Goal: Task Accomplishment & Management: Use online tool/utility

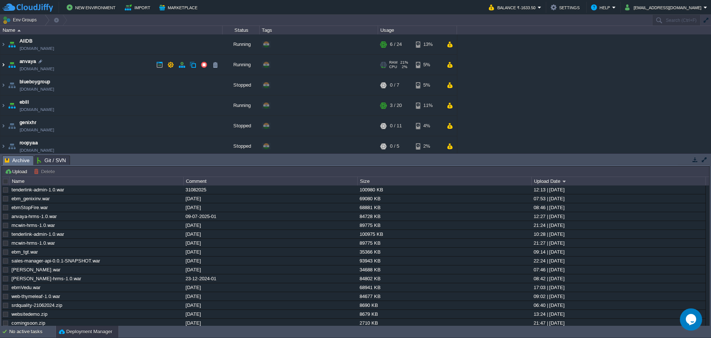
click at [3, 62] on img at bounding box center [3, 65] width 6 height 20
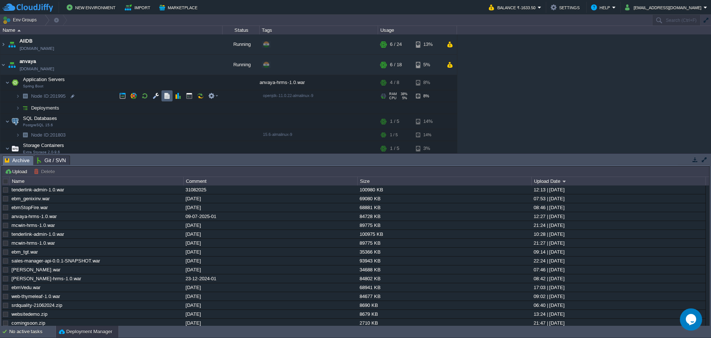
click at [169, 99] on button "button" at bounding box center [167, 96] width 7 height 7
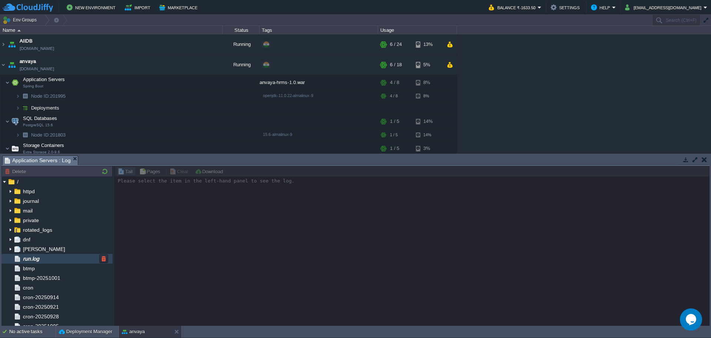
click at [37, 255] on div "run.log" at bounding box center [56, 259] width 111 height 10
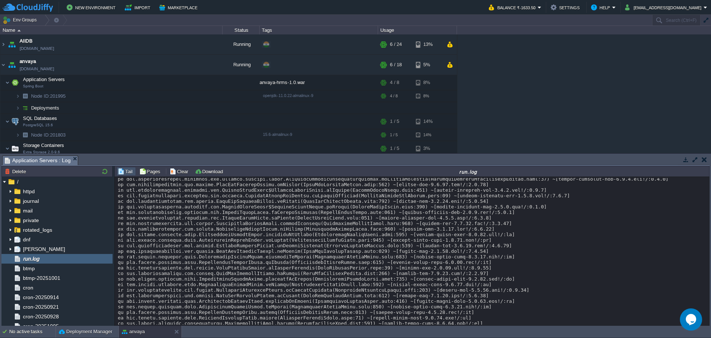
scroll to position [4102, 0]
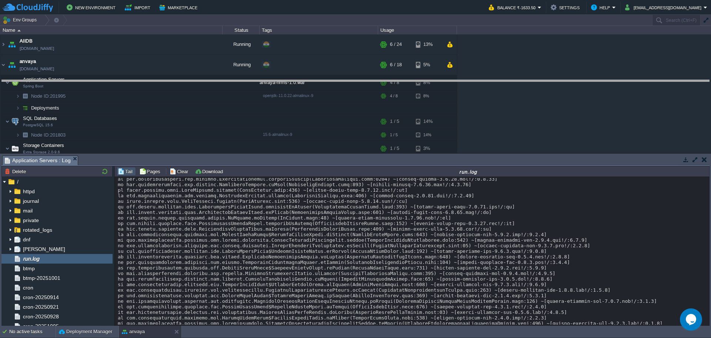
drag, startPoint x: 354, startPoint y: 160, endPoint x: 353, endPoint y: 21, distance: 139.3
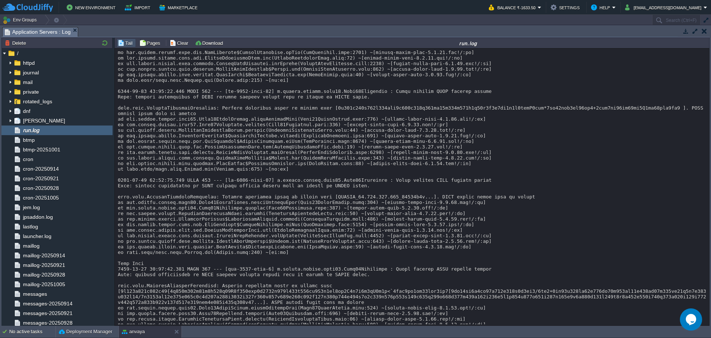
scroll to position [0, 0]
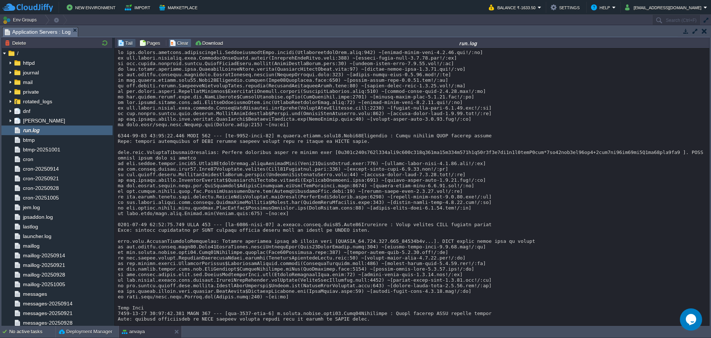
click at [184, 46] on button "Clear" at bounding box center [180, 43] width 21 height 7
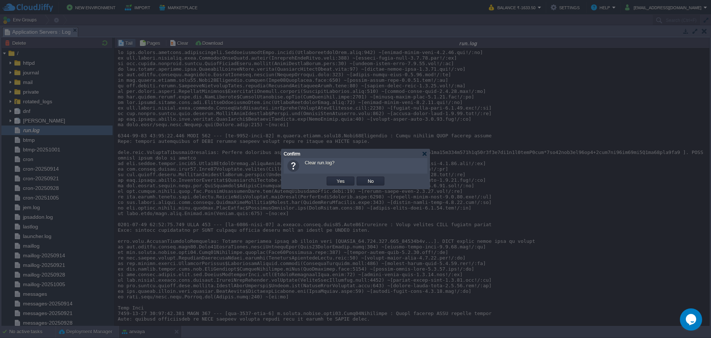
click at [349, 184] on td "Yes" at bounding box center [341, 181] width 28 height 9
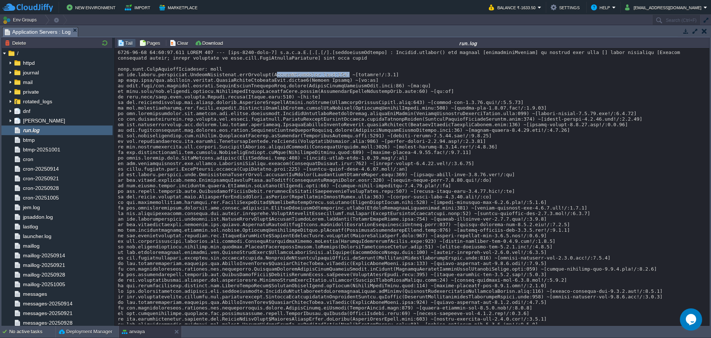
drag, startPoint x: 274, startPoint y: 79, endPoint x: 346, endPoint y: 81, distance: 71.1
click at [346, 81] on div at bounding box center [412, 316] width 589 height 533
drag, startPoint x: 373, startPoint y: 90, endPoint x: 276, endPoint y: 79, distance: 97.4
click at [276, 79] on div at bounding box center [412, 316] width 589 height 533
drag, startPoint x: 275, startPoint y: 81, endPoint x: 346, endPoint y: 81, distance: 71.5
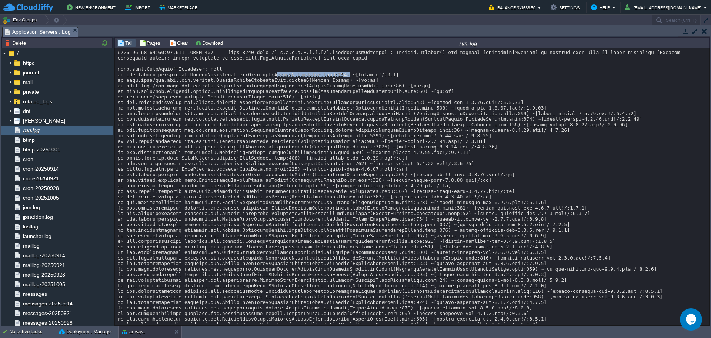
click at [346, 81] on div at bounding box center [412, 316] width 589 height 533
copy div "SalaryController.java:388"
click at [27, 333] on div "No active tasks" at bounding box center [32, 332] width 46 height 12
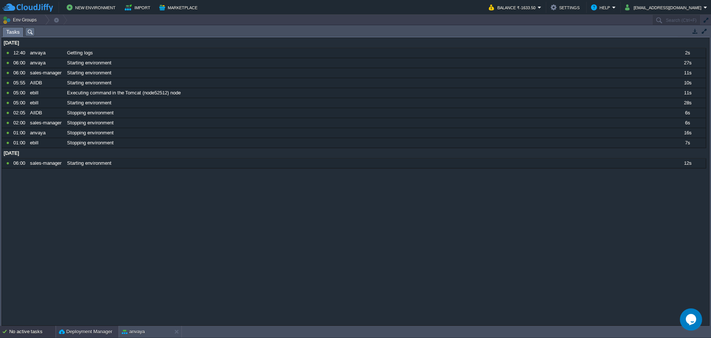
click at [101, 331] on button "Deployment Manager" at bounding box center [85, 331] width 53 height 7
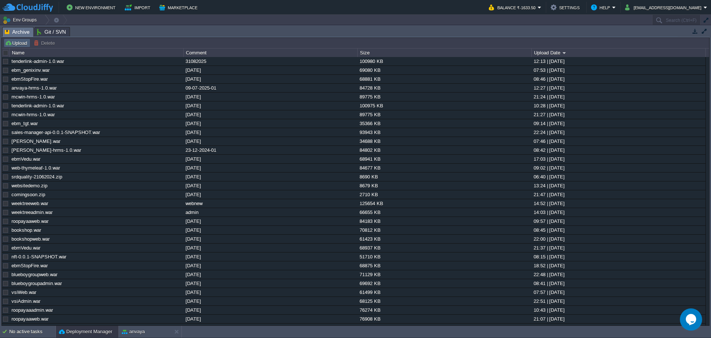
click at [13, 43] on button "Upload" at bounding box center [17, 43] width 24 height 7
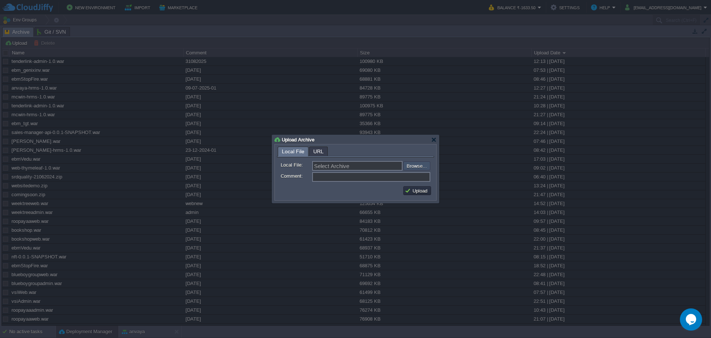
click at [409, 169] on input "file" at bounding box center [384, 165] width 94 height 9
type input "C:\fakepath\anvaya-hrms-1.0.war"
type input "anvaya-hrms-1.0.war"
type input "08102025"
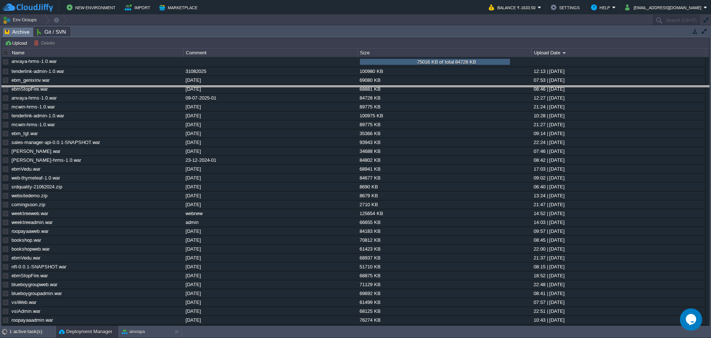
drag, startPoint x: 470, startPoint y: 30, endPoint x: 460, endPoint y: 93, distance: 63.7
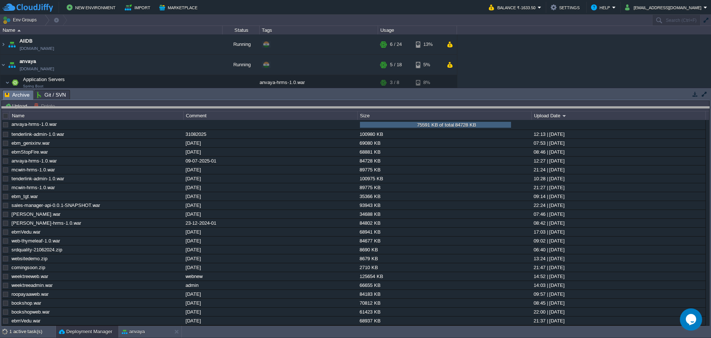
drag, startPoint x: 492, startPoint y: 95, endPoint x: 490, endPoint y: 112, distance: 17.1
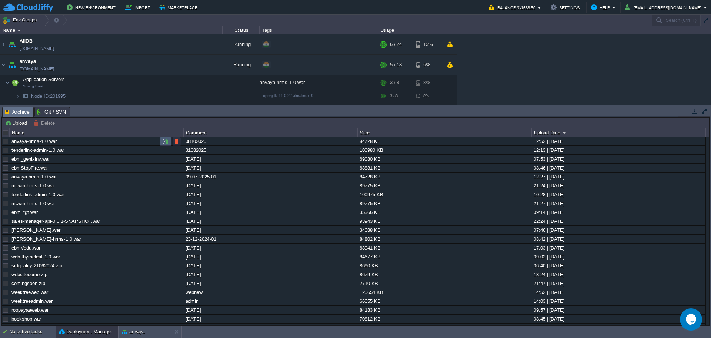
click at [161, 145] on td at bounding box center [166, 141] width 12 height 9
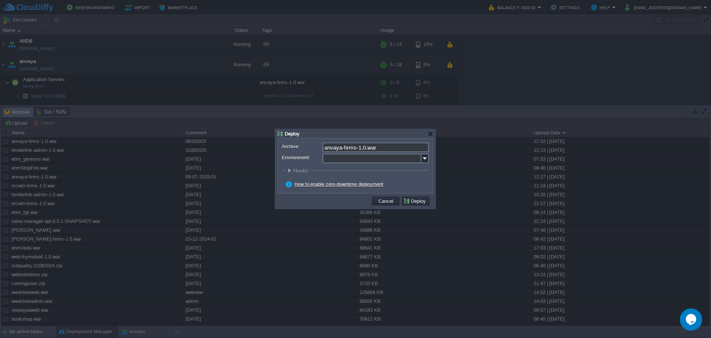
click at [432, 159] on div "Archive: anvaya-hrms-1.0.war Environment: : ROOT Hooks Pre Build Post Pre Deplo…" at bounding box center [355, 166] width 155 height 55
click at [428, 159] on img at bounding box center [425, 159] width 7 height 10
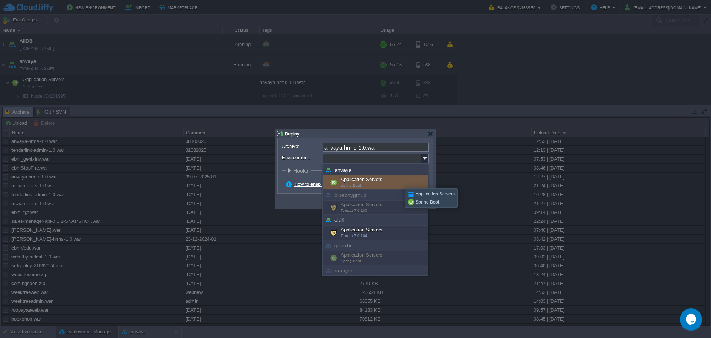
click at [397, 182] on div "Application Servers Spring Boot" at bounding box center [376, 183] width 106 height 14
type input "Application Servers (anvaya)"
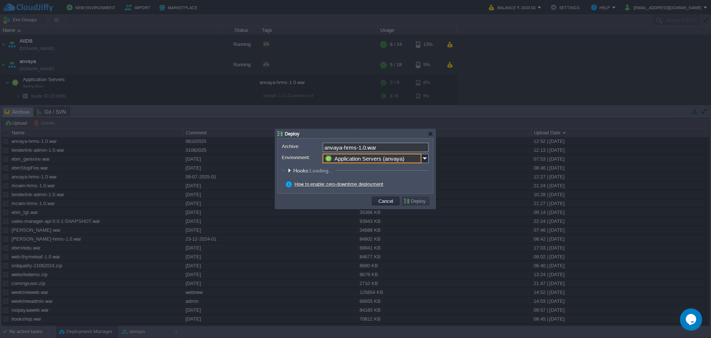
click at [413, 182] on div "How to enable zero-downtime deployment" at bounding box center [357, 184] width 143 height 7
click at [416, 202] on button "Deploy" at bounding box center [415, 201] width 25 height 7
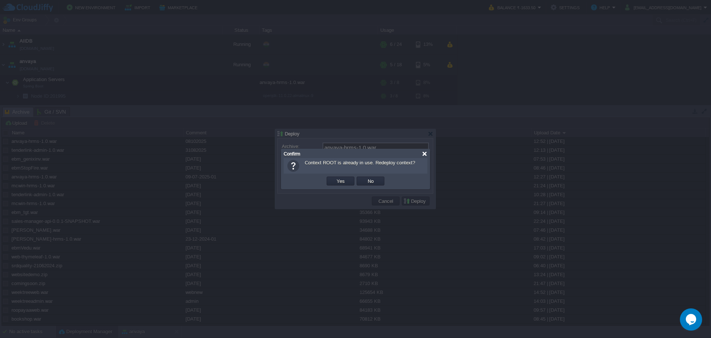
click at [425, 155] on div at bounding box center [425, 154] width 6 height 6
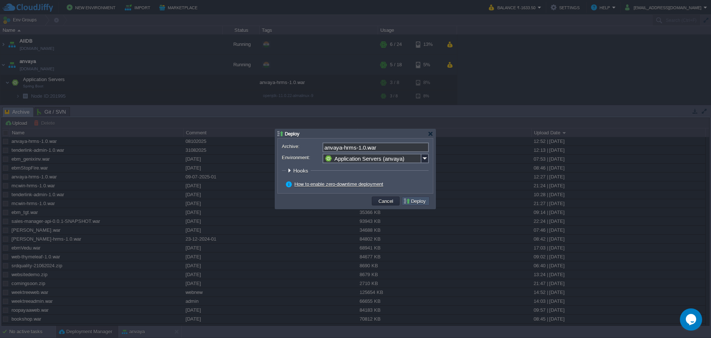
click at [413, 199] on button "Deploy" at bounding box center [415, 201] width 25 height 7
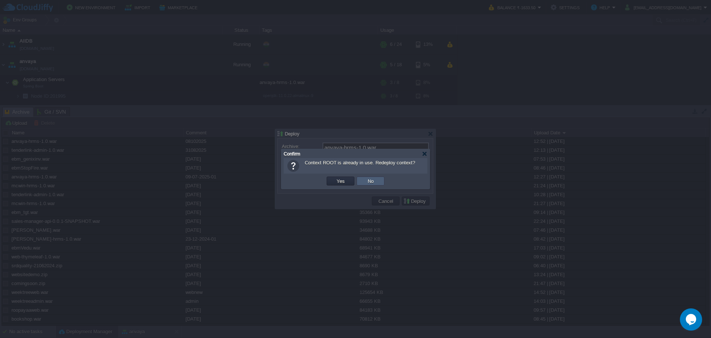
click at [370, 183] on button "No" at bounding box center [371, 181] width 10 height 7
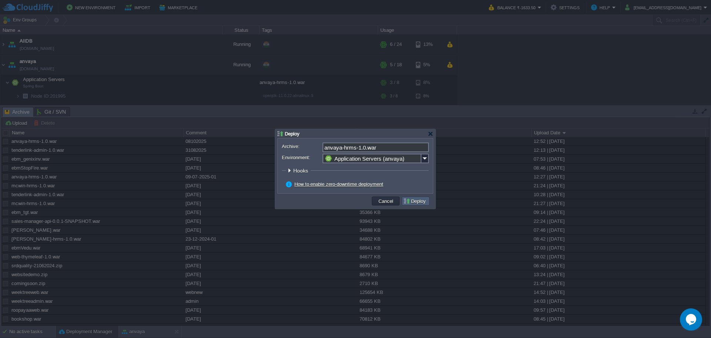
click at [411, 204] on td "Deploy" at bounding box center [416, 201] width 28 height 9
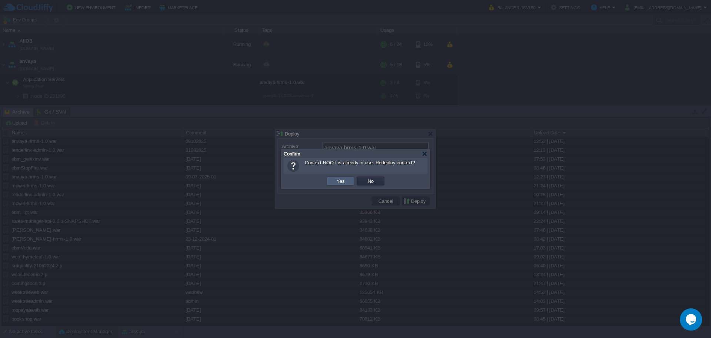
click at [348, 185] on td "Yes" at bounding box center [341, 181] width 28 height 9
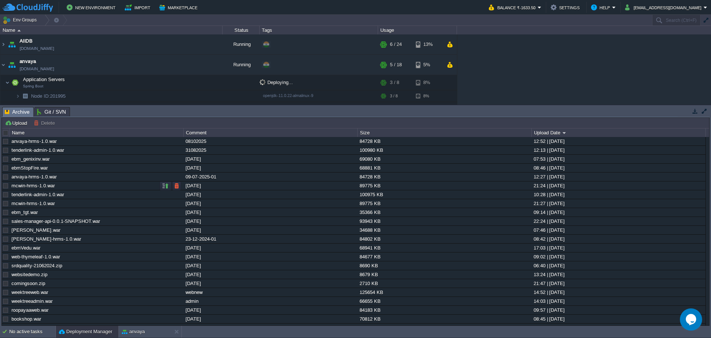
scroll to position [18, 0]
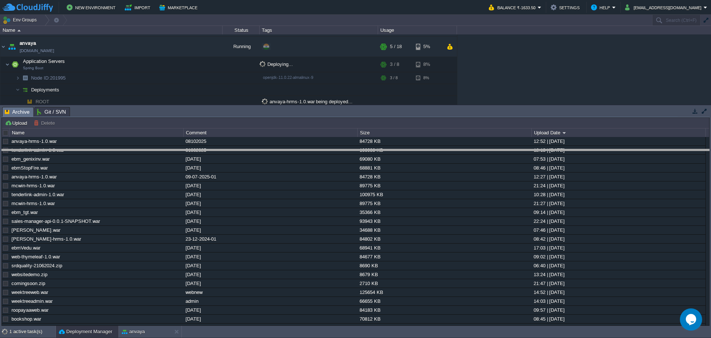
drag, startPoint x: 326, startPoint y: 114, endPoint x: 415, endPoint y: 162, distance: 100.9
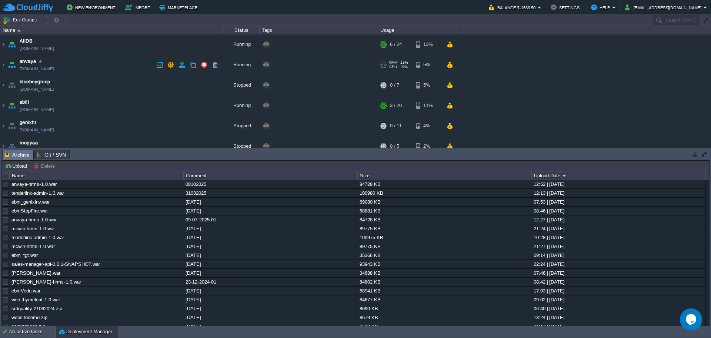
click at [7, 66] on img at bounding box center [12, 65] width 10 height 20
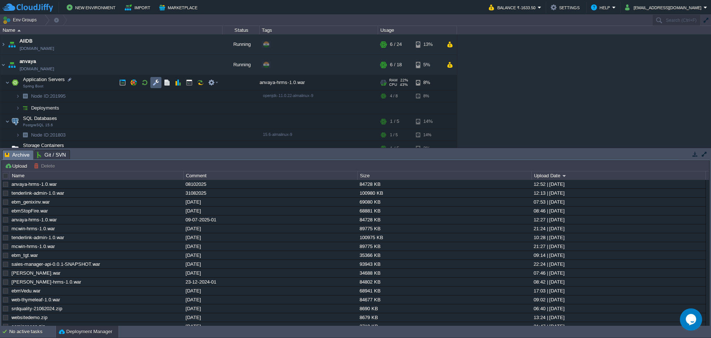
click at [162, 84] on td at bounding box center [166, 82] width 11 height 11
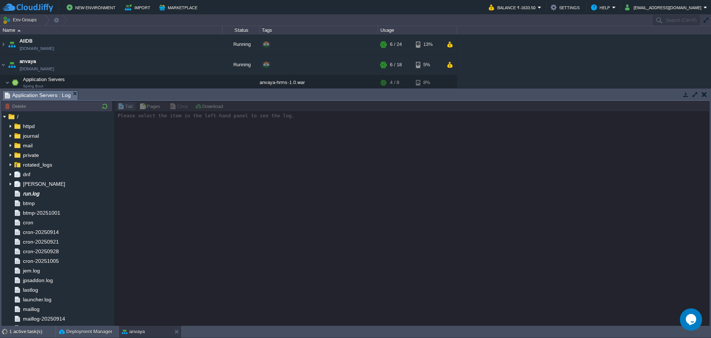
click at [253, 242] on div at bounding box center [411, 213] width 595 height 225
click at [29, 192] on span "run.log" at bounding box center [30, 193] width 19 height 7
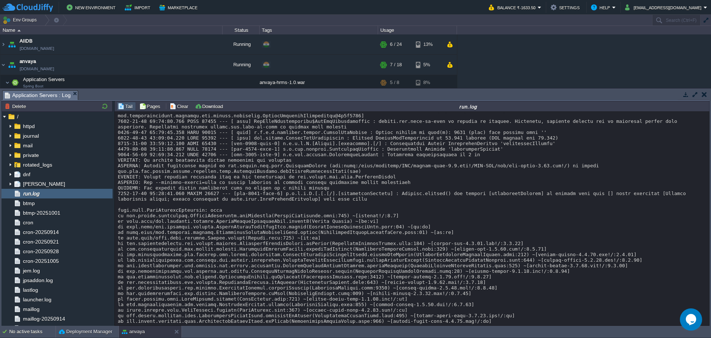
scroll to position [854, 0]
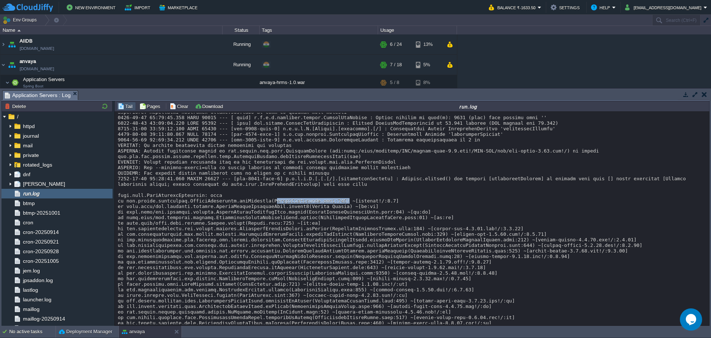
drag, startPoint x: 274, startPoint y: 206, endPoint x: 346, endPoint y: 206, distance: 71.5
copy div "SalaryController.java:386"
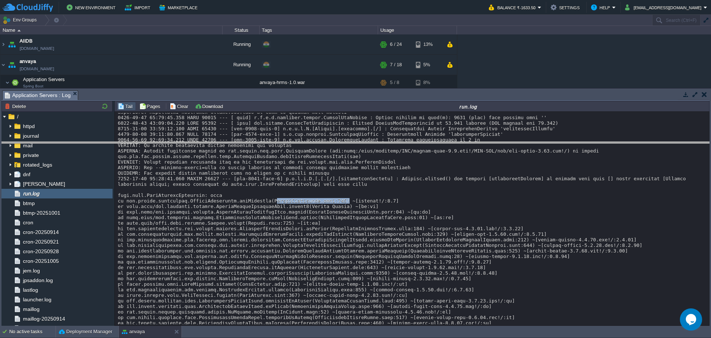
drag, startPoint x: 180, startPoint y: 97, endPoint x: 14, endPoint y: 86, distance: 165.6
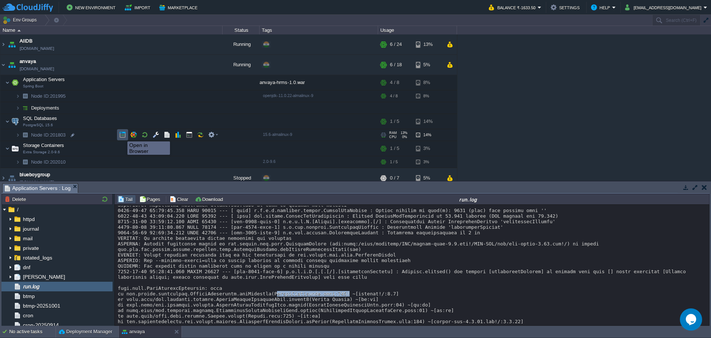
click at [122, 135] on button "button" at bounding box center [122, 134] width 7 height 7
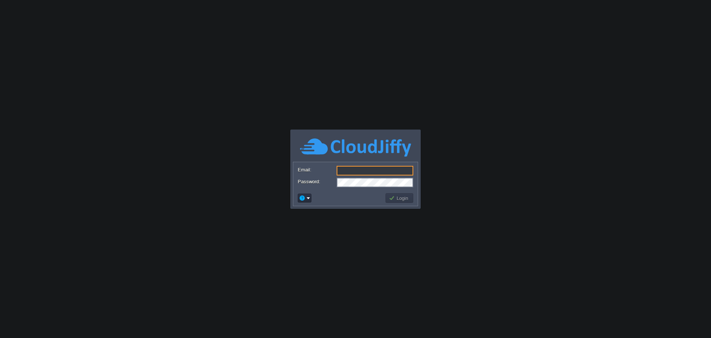
type input "[EMAIL_ADDRESS][DOMAIN_NAME]"
click at [399, 199] on button "Login" at bounding box center [399, 198] width 21 height 7
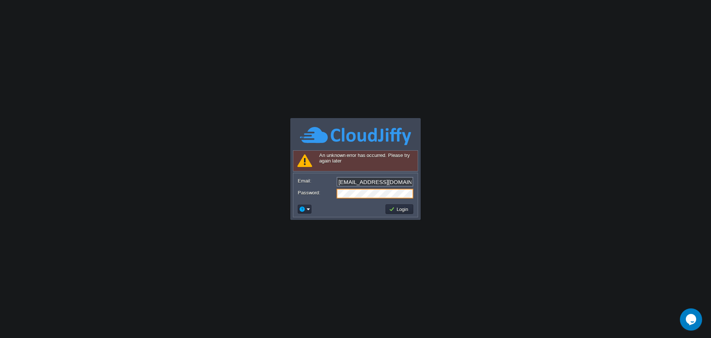
click at [396, 199] on form "Email: rmnakash@hotmail.com Password:" at bounding box center [355, 187] width 124 height 28
click at [396, 211] on button "Login" at bounding box center [399, 209] width 21 height 7
click at [333, 189] on form "Email: rmnakash@hotmail.com Password:" at bounding box center [355, 187] width 124 height 28
click at [333, 191] on div "Password:" at bounding box center [356, 194] width 116 height 10
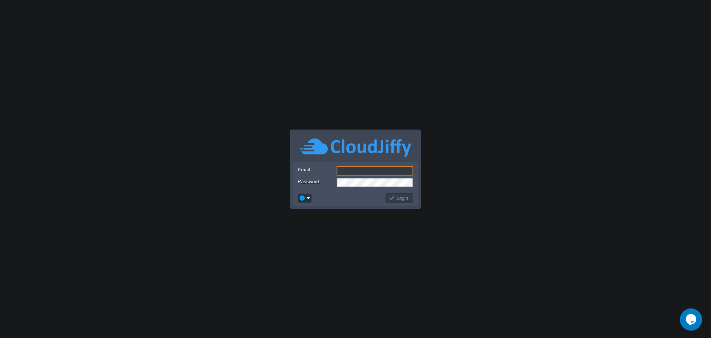
type input "[EMAIL_ADDRESS][DOMAIN_NAME]"
click at [343, 197] on td at bounding box center [341, 198] width 88 height 12
click at [384, 199] on td at bounding box center [341, 198] width 88 height 12
click at [394, 202] on td "Login" at bounding box center [400, 198] width 28 height 10
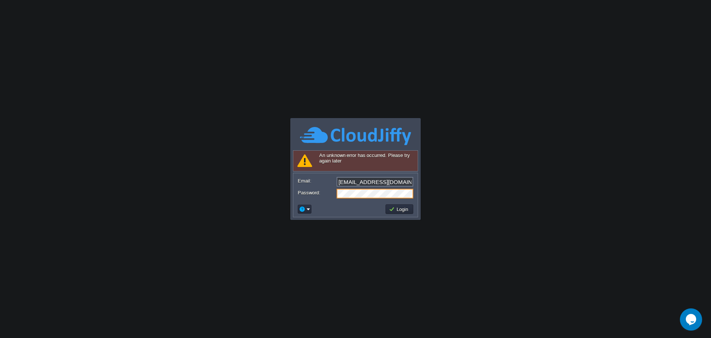
click at [308, 213] on td at bounding box center [305, 209] width 14 height 9
click at [391, 212] on button "Login" at bounding box center [399, 209] width 21 height 7
